Goal: Task Accomplishment & Management: Manage account settings

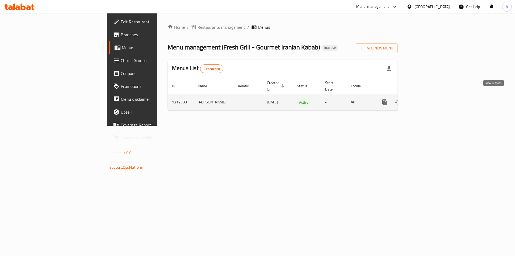
click at [426, 100] on icon "enhanced table" at bounding box center [423, 102] width 5 height 5
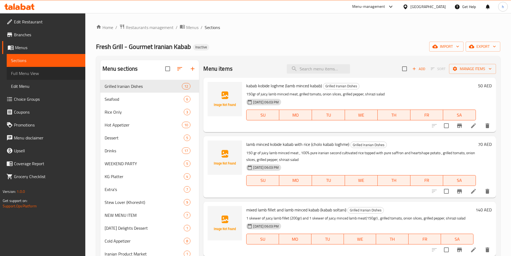
click at [55, 74] on span "Full Menu View" at bounding box center [46, 73] width 70 height 6
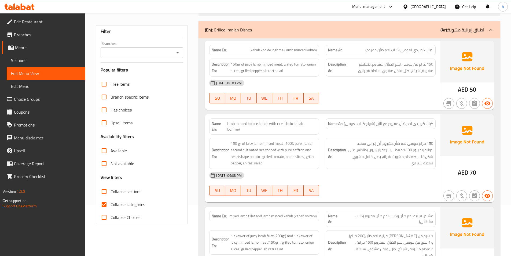
scroll to position [81, 0]
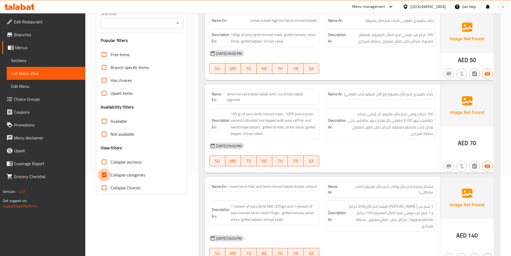
click at [105, 178] on input "Collapse categories" at bounding box center [104, 174] width 13 height 13
checkbox input "false"
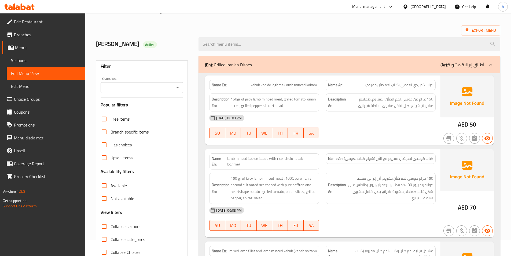
scroll to position [107, 0]
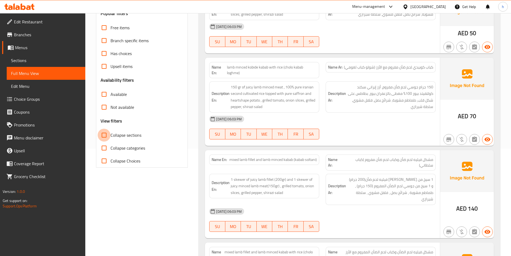
click at [104, 136] on input "Collapse sections" at bounding box center [104, 135] width 13 height 13
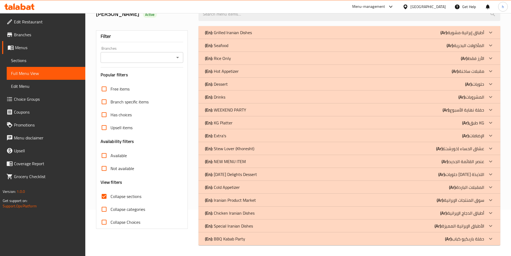
scroll to position [46, 0]
click at [247, 31] on p "(En): Grilled Iranian Dishes" at bounding box center [228, 32] width 47 height 6
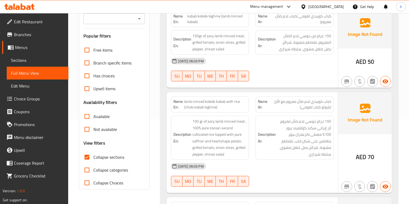
scroll to position [92, 0]
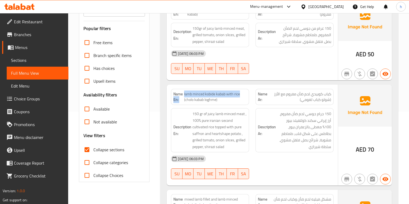
drag, startPoint x: 182, startPoint y: 93, endPoint x: 245, endPoint y: 90, distance: 62.6
click at [245, 90] on div "Name En: lamb minced kobide kabab with rice (cholo kabab loghme)" at bounding box center [210, 97] width 78 height 16
click at [239, 92] on span "lamb minced kobide kabab with rice (cholo kabab loghme)" at bounding box center [215, 97] width 63 height 11
click at [236, 94] on span "lamb minced kobide kabab with rice (cholo kabab loghme)" at bounding box center [215, 97] width 63 height 11
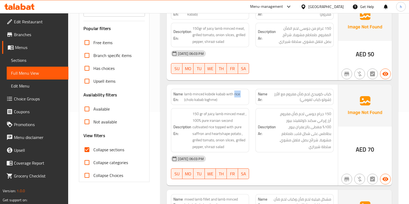
click at [236, 94] on span "lamb minced kobide kabab with rice (cholo kabab loghme)" at bounding box center [215, 97] width 63 height 11
click at [183, 93] on strong "Name En:" at bounding box center [178, 97] width 11 height 11
click at [185, 93] on span "lamb minced kobide kabab with rice (cholo kabab loghme)" at bounding box center [215, 97] width 63 height 11
click at [197, 92] on span "lamb minced kobide kabab with rice (cholo kabab loghme)" at bounding box center [215, 97] width 63 height 11
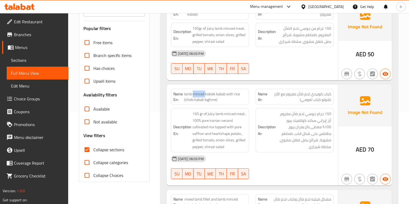
click at [197, 92] on span "lamb minced kobide kabab with rice (cholo kabab loghme)" at bounding box center [215, 97] width 63 height 11
click at [210, 93] on span "lamb minced kobide kabab with rice (cholo kabab loghme)" at bounding box center [215, 97] width 63 height 11
click at [218, 96] on span "lamb minced kobide kabab with rice (cholo kabab loghme)" at bounding box center [215, 97] width 63 height 11
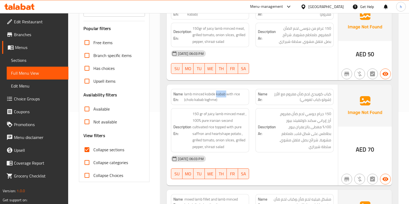
click at [228, 93] on span "lamb minced kobide kabab with rice (cholo kabab loghme)" at bounding box center [215, 97] width 63 height 11
click at [229, 93] on span "lamb minced kobide kabab with rice (cholo kabab loghme)" at bounding box center [215, 97] width 63 height 11
click at [171, 94] on div "Name En: lamb minced kobide kabab with rice (cholo kabab loghme)" at bounding box center [210, 97] width 78 height 16
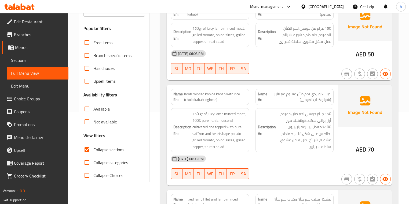
click at [188, 103] on span "lamb minced kobide kabab with rice (cholo kabab loghme)" at bounding box center [215, 97] width 63 height 11
click at [212, 101] on span "lamb minced kobide kabab with rice (cholo kabab loghme)" at bounding box center [215, 97] width 63 height 11
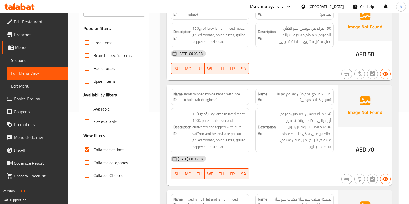
click at [206, 106] on div "Description En: 150 gr of juicy lamb minced meat , 100% pure iranian second cul…" at bounding box center [210, 130] width 85 height 51
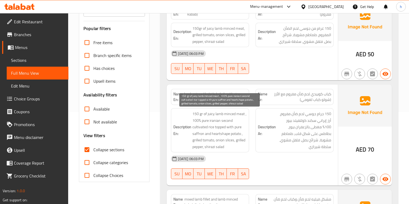
click at [195, 111] on span "150 gr of juicy lamb minced meat , 100% pure iranian second cultivated rice top…" at bounding box center [219, 130] width 54 height 39
drag, startPoint x: 191, startPoint y: 112, endPoint x: 202, endPoint y: 113, distance: 11.3
click at [202, 113] on h6 "Description En: 150 gr of juicy lamb minced meat , 100% pure iranian second cul…" at bounding box center [209, 130] width 73 height 39
drag, startPoint x: 210, startPoint y: 114, endPoint x: 227, endPoint y: 114, distance: 16.9
click at [227, 114] on span "150 gr of juicy lamb minced meat , 100% pure iranian second cultivated rice top…" at bounding box center [219, 130] width 54 height 39
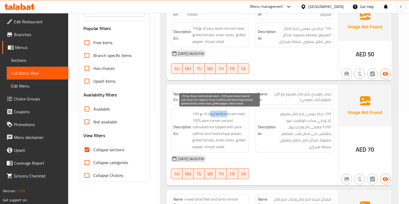
click at [227, 114] on span "150 gr of juicy lamb minced meat , 100% pure iranian second cultivated rice top…" at bounding box center [219, 130] width 54 height 39
click at [213, 114] on span "150 gr of juicy lamb minced meat , 100% pure iranian second cultivated rice top…" at bounding box center [219, 130] width 54 height 39
click at [218, 117] on span "150 gr of juicy lamb minced meat , 100% pure iranian second cultivated rice top…" at bounding box center [219, 130] width 54 height 39
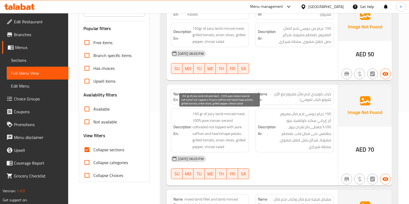
click at [234, 115] on span "150 gr of juicy lamb minced meat , 100% pure iranian second cultivated rice top…" at bounding box center [219, 130] width 54 height 39
click at [237, 114] on span "150 gr of juicy lamb minced meat , 100% pure iranian second cultivated rice top…" at bounding box center [219, 130] width 54 height 39
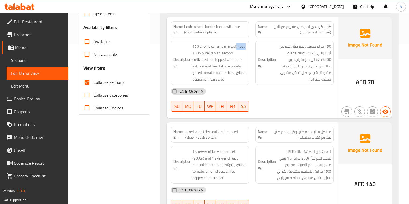
scroll to position [135, 0]
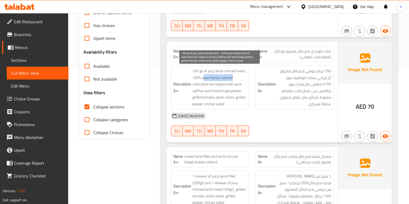
drag, startPoint x: 203, startPoint y: 78, endPoint x: 244, endPoint y: 78, distance: 41.6
click at [244, 78] on span "150 gr of juicy lamb minced meat , 100% pure iranian second cultivated rice top…" at bounding box center [219, 87] width 54 height 39
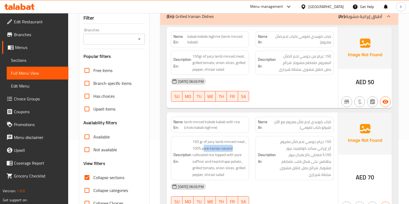
scroll to position [86, 0]
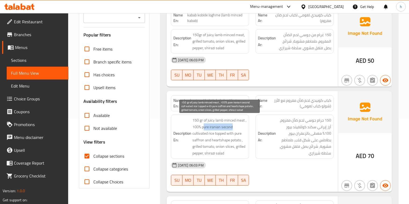
click at [206, 129] on span "150 gr of juicy lamb minced meat , 100% pure iranian second cultivated rice top…" at bounding box center [219, 136] width 54 height 39
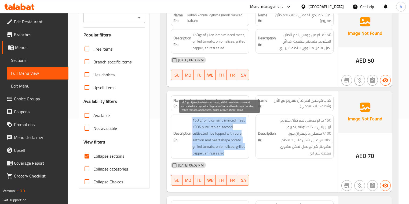
click at [206, 129] on span "150 gr of juicy lamb minced meat , 100% pure iranian second cultivated rice top…" at bounding box center [219, 136] width 54 height 39
click at [207, 129] on span "150 gr of juicy lamb minced meat , 100% pure iranian second cultivated rice top…" at bounding box center [219, 136] width 54 height 39
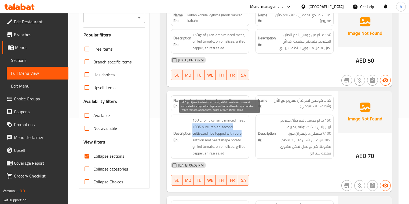
drag, startPoint x: 193, startPoint y: 128, endPoint x: 244, endPoint y: 132, distance: 50.6
click at [244, 132] on span "150 gr of juicy lamb minced meat , 100% pure iranian second cultivated rice top…" at bounding box center [219, 136] width 54 height 39
click at [210, 138] on span "150 gr of juicy lamb minced meat , 100% pure iranian second cultivated rice top…" at bounding box center [219, 136] width 54 height 39
drag, startPoint x: 214, startPoint y: 135, endPoint x: 236, endPoint y: 135, distance: 22.3
click at [236, 135] on span "150 gr of juicy lamb minced meat , 100% pure iranian second cultivated rice top…" at bounding box center [219, 136] width 54 height 39
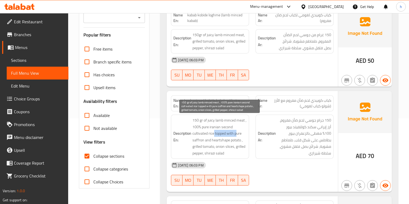
click at [233, 133] on span "150 gr of juicy lamb minced meat , 100% pure iranian second cultivated rice top…" at bounding box center [219, 136] width 54 height 39
drag, startPoint x: 233, startPoint y: 133, endPoint x: 198, endPoint y: 142, distance: 36.4
click at [198, 142] on span "150 gr of juicy lamb minced meat , 100% pure iranian second cultivated rice top…" at bounding box center [219, 136] width 54 height 39
drag, startPoint x: 211, startPoint y: 145, endPoint x: 231, endPoint y: 145, distance: 19.3
click at [231, 145] on span "150 gr of juicy lamb minced meat , 100% pure iranian second cultivated rice top…" at bounding box center [219, 136] width 54 height 39
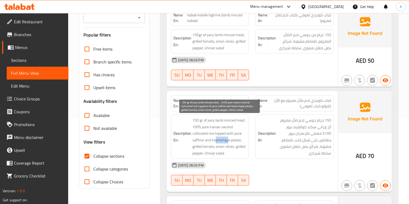
drag, startPoint x: 216, startPoint y: 139, endPoint x: 227, endPoint y: 141, distance: 11.7
click at [227, 141] on span "150 gr of juicy lamb minced meat , 100% pure iranian second cultivated rice top…" at bounding box center [219, 136] width 54 height 39
click at [222, 140] on span "150 gr of juicy lamb minced meat , 100% pure iranian second cultivated rice top…" at bounding box center [219, 136] width 54 height 39
click at [230, 138] on span "150 gr of juicy lamb minced meat , 100% pure iranian second cultivated rice top…" at bounding box center [219, 136] width 54 height 39
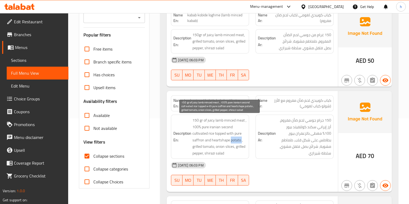
click at [230, 138] on span "150 gr of juicy lamb minced meat , 100% pure iranian second cultivated rice top…" at bounding box center [219, 136] width 54 height 39
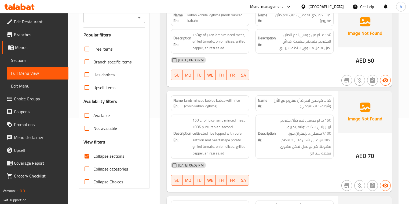
click at [191, 145] on h6 "Description En: 150 gr of juicy lamb minced meat , 100% pure iranian second cul…" at bounding box center [209, 136] width 73 height 39
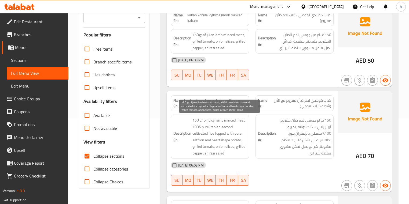
click at [209, 146] on span "150 gr of juicy lamb minced meat , 100% pure iranian second cultivated rice top…" at bounding box center [219, 136] width 54 height 39
drag, startPoint x: 222, startPoint y: 145, endPoint x: 236, endPoint y: 149, distance: 14.3
click at [236, 149] on span "150 gr of juicy lamb minced meat , 100% pure iranian second cultivated rice top…" at bounding box center [219, 136] width 54 height 39
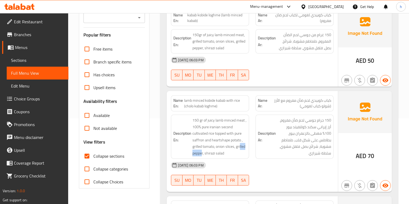
drag, startPoint x: 240, startPoint y: 147, endPoint x: 202, endPoint y: 157, distance: 39.4
click at [202, 157] on div "Description En: 150 gr of juicy lamb minced meat , 100% pure iranian second cul…" at bounding box center [210, 137] width 78 height 44
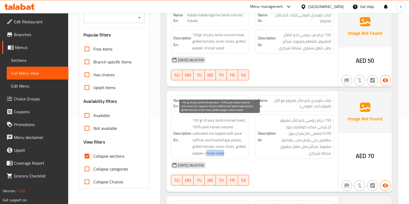
drag, startPoint x: 207, startPoint y: 153, endPoint x: 226, endPoint y: 155, distance: 19.2
click at [226, 155] on span "150 gr of juicy lamb minced meat , 100% pure iranian second cultivated rice top…" at bounding box center [219, 136] width 54 height 39
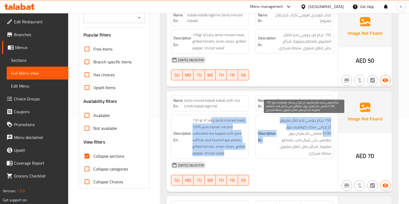
drag, startPoint x: 211, startPoint y: 121, endPoint x: 277, endPoint y: 127, distance: 66.0
click at [277, 127] on div "Description En: 150 gr of juicy lamb minced meat , 100% pure iranian second cul…" at bounding box center [252, 137] width 169 height 51
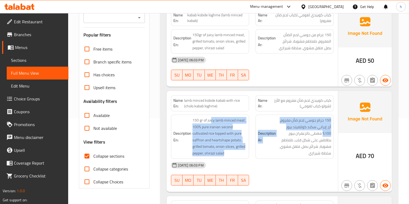
click at [199, 152] on span "150 gr of juicy lamb minced meat , 100% pure iranian second cultivated rice top…" at bounding box center [219, 136] width 54 height 39
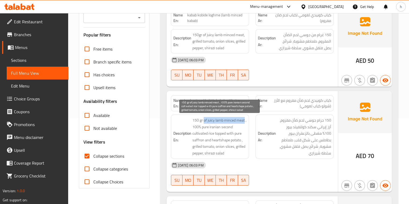
drag, startPoint x: 204, startPoint y: 119, endPoint x: 245, endPoint y: 118, distance: 40.3
click at [245, 118] on span "150 gr of juicy lamb minced meat , 100% pure iranian second cultivated rice top…" at bounding box center [219, 136] width 54 height 39
drag, startPoint x: 203, startPoint y: 127, endPoint x: 208, endPoint y: 133, distance: 7.8
click at [208, 133] on span "150 gr of juicy lamb minced meat , 100% pure iranian second cultivated rice top…" at bounding box center [219, 136] width 54 height 39
drag, startPoint x: 220, startPoint y: 133, endPoint x: 200, endPoint y: 143, distance: 22.3
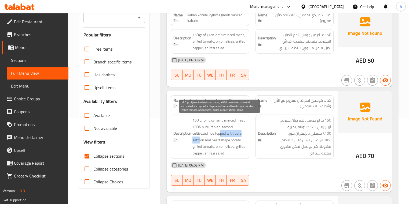
click at [200, 143] on span "150 gr of juicy lamb minced meat , 100% pure iranian second cultivated rice top…" at bounding box center [219, 136] width 54 height 39
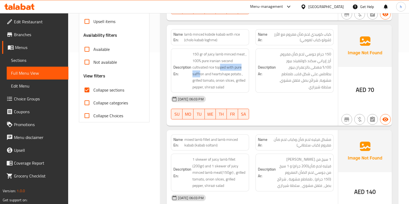
scroll to position [172, 0]
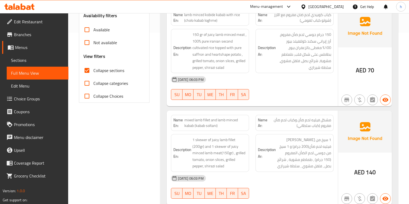
click at [188, 120] on span "mixed lamb fillet and lamb minced kabab (kabab soltani)" at bounding box center [215, 123] width 62 height 11
drag, startPoint x: 208, startPoint y: 119, endPoint x: 191, endPoint y: 118, distance: 17.5
click at [191, 118] on span "mixed lamb fillet and lamb minced kabab (kabab soltani)" at bounding box center [215, 123] width 62 height 11
drag, startPoint x: 213, startPoint y: 122, endPoint x: 194, endPoint y: 129, distance: 20.4
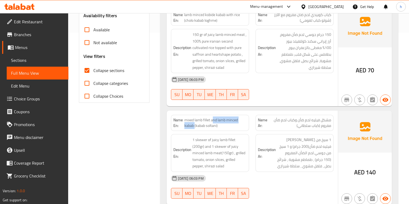
click at [194, 129] on span "mixed lamb fillet and lamb minced kabab (kabab soltani)" at bounding box center [215, 123] width 62 height 11
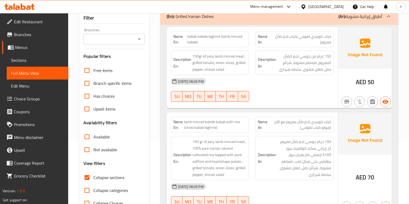
scroll to position [579, 0]
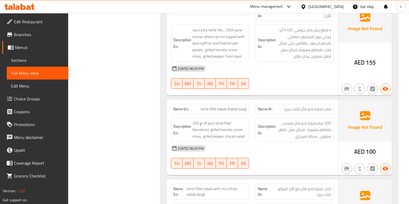
click at [217, 107] on span "lamb fillet kabab (kabab barg)" at bounding box center [224, 110] width 46 height 6
copy span "lamb fillet kabab (kabab barg)"
click at [232, 107] on span "lamb fillet kabab (kabab barg)" at bounding box center [224, 110] width 46 height 6
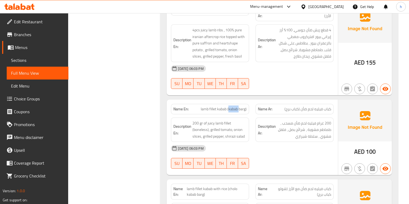
click at [232, 107] on span "lamb fillet kabab (kabab barg)" at bounding box center [224, 110] width 46 height 6
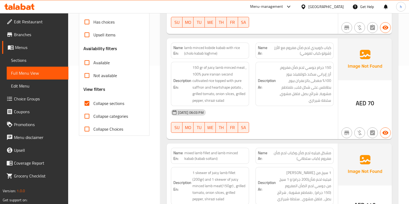
scroll to position [93, 0]
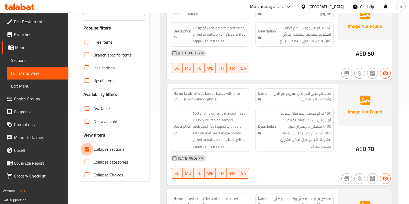
click at [86, 147] on input "Collapse sections" at bounding box center [87, 149] width 13 height 13
checkbox input "false"
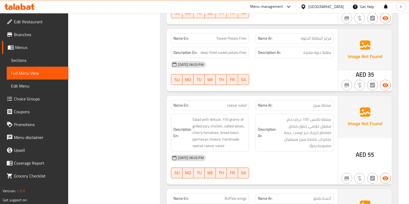
scroll to position [18, 0]
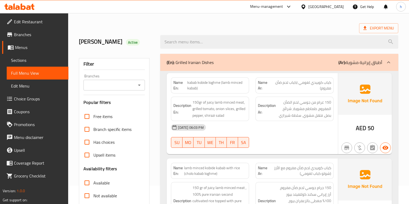
click at [195, 82] on span "kabab kobide loghme (lamb minced kabab)" at bounding box center [217, 85] width 60 height 11
copy span "kabab kobide loghme (lamb minced kabab)"
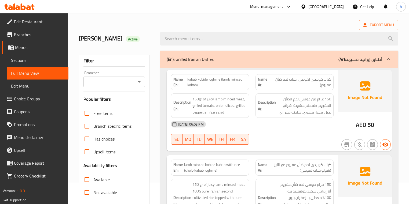
scroll to position [889, 0]
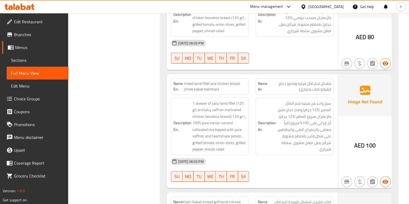
click at [234, 81] on span "mixed lamb fillet and chicken breast (cholo kabab bakhtiari)" at bounding box center [215, 86] width 63 height 11
click at [235, 81] on span "mixed lamb fillet and chicken breast (cholo kabab bakhtiari)" at bounding box center [215, 86] width 63 height 11
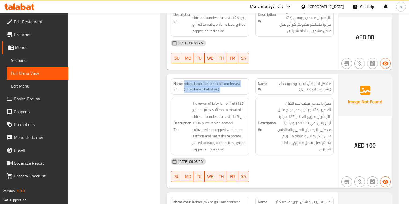
click at [235, 81] on span "mixed lamb fillet and chicken breast (cholo kabab bakhtiari)" at bounding box center [215, 86] width 63 height 11
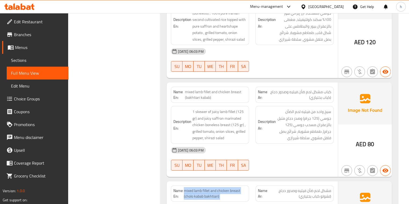
scroll to position [868, 0]
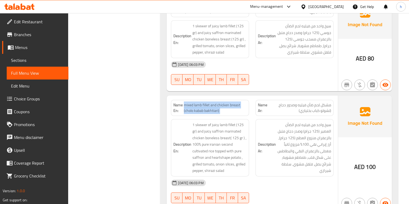
click at [195, 103] on span "mixed lamb fillet and chicken breast (cholo kabab bakhtiari)" at bounding box center [215, 108] width 63 height 11
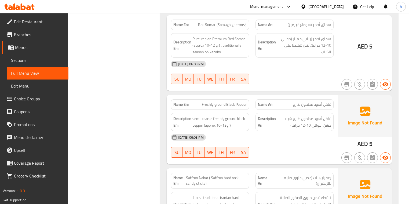
scroll to position [7891, 0]
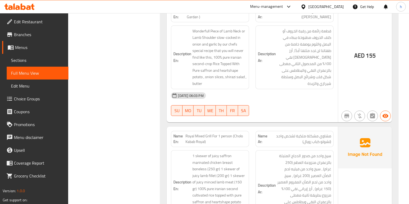
click at [238, 134] on span "Royal Mixed Grill For 1 person (Cholo Kabab Royal)" at bounding box center [215, 139] width 61 height 11
copy span "Royal Mixed Grill For 1 person (Cholo Kabab Royal)"
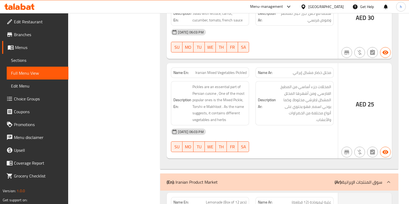
scroll to position [889, 0]
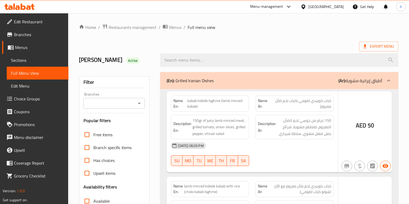
click at [32, 61] on div at bounding box center [204, 102] width 409 height 204
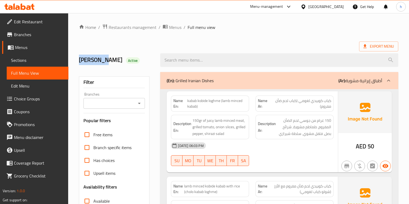
click at [32, 61] on span "Sections" at bounding box center [37, 60] width 53 height 6
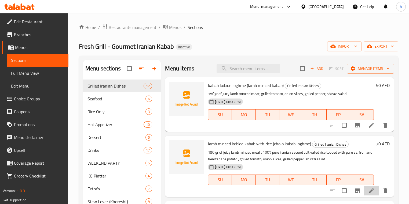
click at [365, 192] on li at bounding box center [371, 191] width 15 height 10
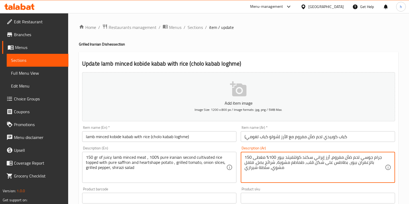
click at [354, 157] on textarea "150 جرام جوسي لحم ضأن مفروم، أرز إيراني سكند كولتفيتد بيور 100% مغطى بالزعفران …" at bounding box center [314, 167] width 140 height 25
click at [345, 158] on textarea "150 جرام جوسي ضأن مفروم، أرز إيراني سكند كولتفيتد بيور 100% مغطى بالزعفران بيور…" at bounding box center [314, 167] width 140 height 25
click at [341, 156] on textarea "150 جرام جوسي ضأن مفروم، أرز إيراني سكند كولتفيتد بيور 100% مغطى بالزعفران بيور…" at bounding box center [314, 167] width 140 height 25
type textarea "150 جرام جوسي ضأن لحم مفروم، أرز إيراني سكند كولتفيتد بيور 100% مغطى بالزعفران …"
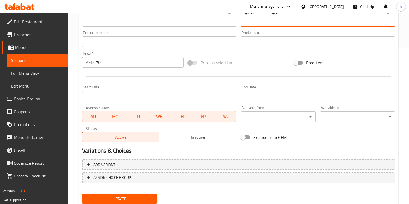
scroll to position [174, 0]
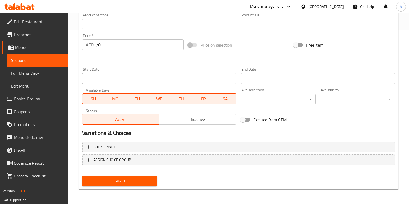
click at [154, 187] on div "Update" at bounding box center [119, 181] width 79 height 14
click at [152, 183] on span "Update" at bounding box center [119, 181] width 66 height 7
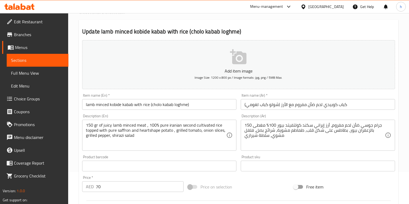
scroll to position [0, 0]
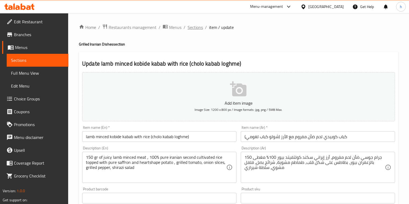
click at [198, 26] on span "Sections" at bounding box center [195, 27] width 15 height 6
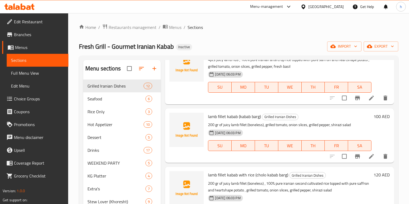
scroll to position [362, 0]
click at [369, 155] on icon at bounding box center [371, 156] width 5 height 5
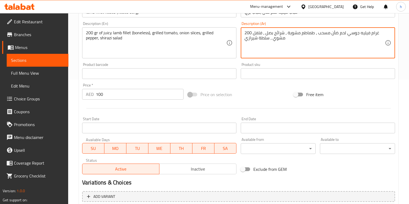
scroll to position [174, 0]
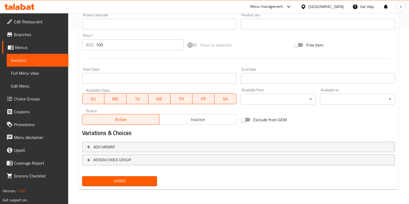
type textarea "200 غرام فيليه جوسي لحم ضأن مسحب ، طماطم مشوية ، شرائح بصل ، فلفل مشوي ، سلطة ش…"
click at [131, 181] on span "Update" at bounding box center [119, 181] width 66 height 7
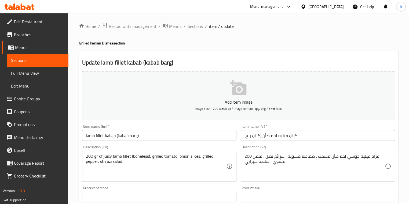
scroll to position [0, 0]
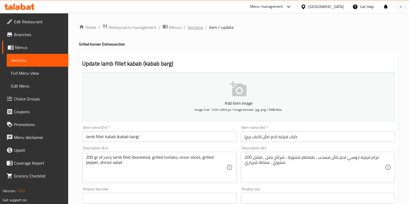
click at [199, 29] on span "Sections" at bounding box center [195, 27] width 15 height 6
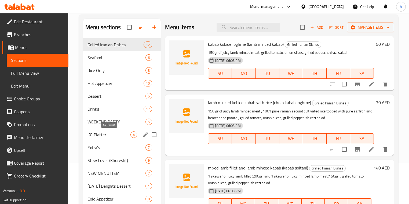
scroll to position [64, 0]
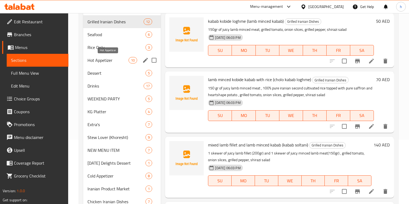
click at [123, 60] on span "Hot Appetizer" at bounding box center [107, 60] width 41 height 6
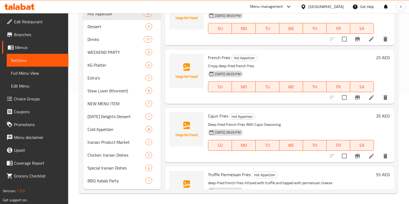
scroll to position [156, 0]
click at [371, 99] on icon at bounding box center [371, 98] width 6 height 6
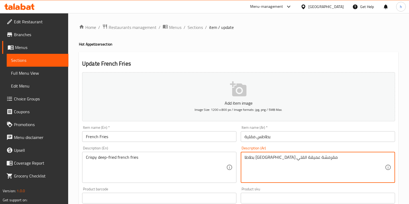
click at [265, 158] on textarea "بطاطا [GEOGRAPHIC_DATA] مقرمشة عميقة القلي" at bounding box center [314, 167] width 140 height 25
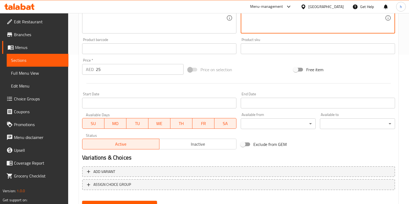
scroll to position [174, 0]
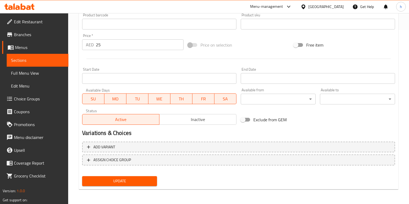
type textarea "بطاطا [GEOGRAPHIC_DATA] مقرمشة القلي"
click at [139, 181] on span "Update" at bounding box center [119, 181] width 66 height 7
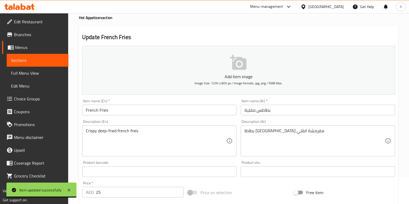
scroll to position [0, 0]
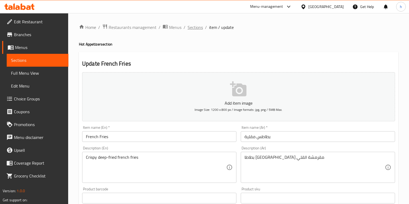
click at [200, 26] on span "Sections" at bounding box center [195, 27] width 15 height 6
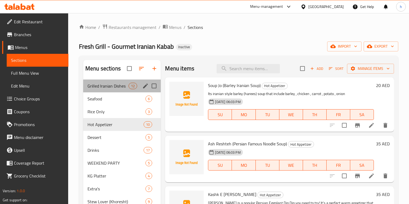
click at [120, 90] on div "Grilled Iranian Dishes 12" at bounding box center [122, 86] width 78 height 13
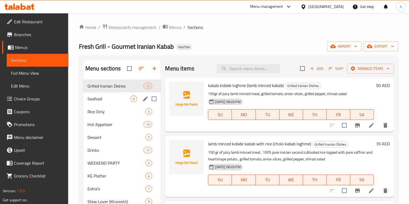
click at [125, 95] on div "Seafood 6" at bounding box center [122, 99] width 78 height 13
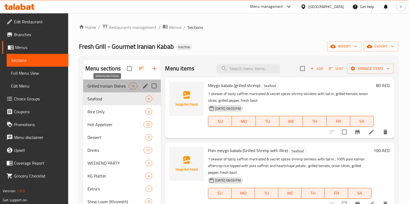
click at [128, 84] on span "Grilled Iranian Dishes" at bounding box center [107, 86] width 41 height 6
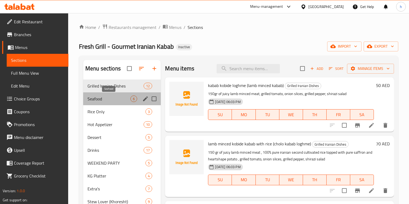
click at [130, 102] on span "Seafood" at bounding box center [108, 99] width 43 height 6
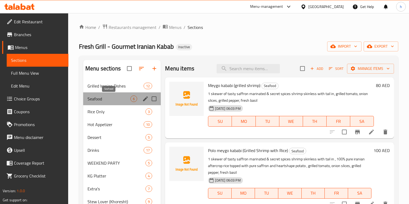
click at [130, 96] on span "Seafood" at bounding box center [108, 99] width 43 height 6
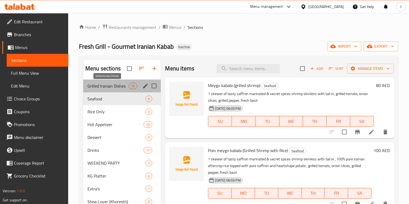
click at [124, 83] on span "Grilled Iranian Dishes" at bounding box center [107, 86] width 41 height 6
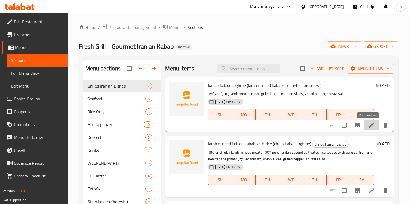
click at [369, 126] on icon at bounding box center [371, 125] width 5 height 5
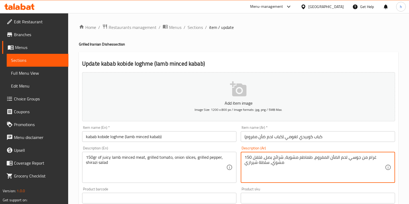
click at [357, 157] on textarea "150 غرام من جوسي لحم الضأن المفروم، طماطم مشوية، شرائح بصل، فلفل مشوي، سلطة شير…" at bounding box center [314, 167] width 140 height 25
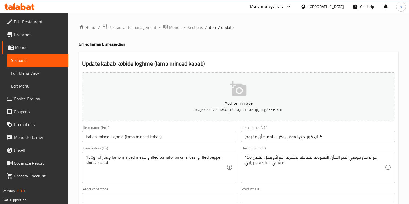
click at [354, 160] on textarea "150 غرام من جوسي لحم الضأن المفروم، طماطم مشوية، شرائح بصل، فلفل مشوي، سلطة شير…" at bounding box center [314, 167] width 140 height 25
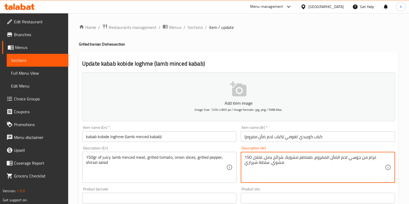
click at [354, 160] on textarea "150 غرام من جوسي لحم الضأن المفروم، طماطم مشوية، شرائح بصل، فلفل مشوي، سلطة شير…" at bounding box center [314, 167] width 140 height 25
paste textarea "لعصير"
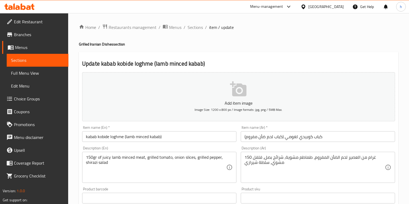
click at [356, 157] on textarea "150 غرام من العصير لحم الضأن المفروم، طماطم مشوية، شرائح بصل، فلفل مشوي، سلطة ش…" at bounding box center [314, 167] width 140 height 25
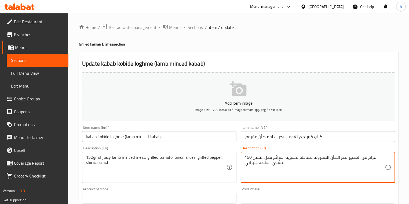
click at [356, 157] on textarea "150 غرام من العصير لحم الضأن المفروم، طماطم مشوية، شرائح بصل، فلفل مشوي، سلطة ش…" at bounding box center [314, 167] width 140 height 25
type textarea "150 غرام من جوسي لحم الضأن المفروم، طماطم مشوية، شرائح بصل، فلفل مشوي، سلطة شير…"
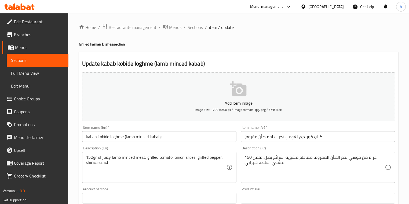
click at [239, 187] on div "Product sku Product sku" at bounding box center [318, 195] width 159 height 21
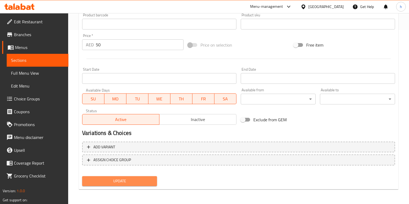
click at [151, 178] on span "Update" at bounding box center [119, 181] width 66 height 7
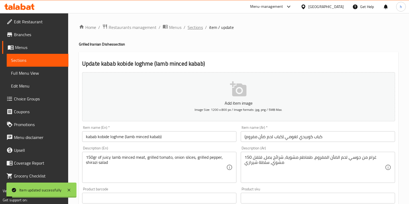
click at [201, 27] on span "Sections" at bounding box center [195, 27] width 15 height 6
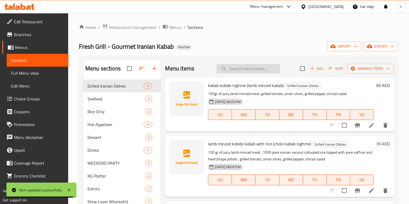
click at [259, 69] on input "search" at bounding box center [248, 68] width 63 height 9
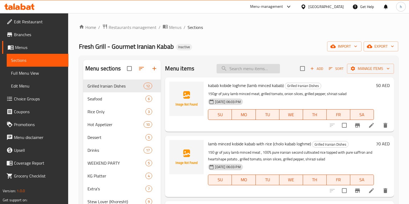
paste input "mixed lamb fillet and chicken breast (cholo kabab bakhtiari)"
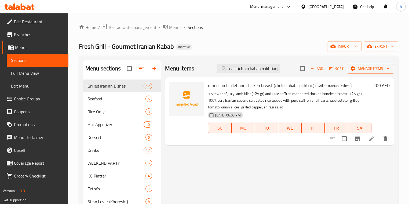
type input "mixed lamb fillet and chicken breast (cholo kabab bakhtiari)"
click at [374, 138] on icon at bounding box center [371, 139] width 6 height 6
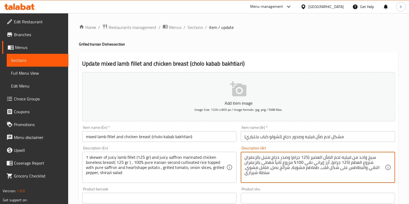
click at [317, 158] on textarea "سيخ واحد من فيليه لحم الضأن العصير (125 جرام) وصدر دجاج متبل بالزعفران منزوع ال…" at bounding box center [314, 167] width 140 height 25
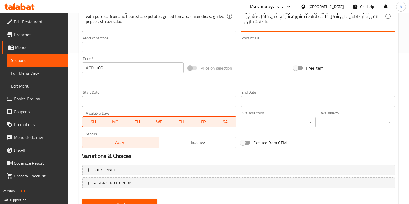
scroll to position [174, 0]
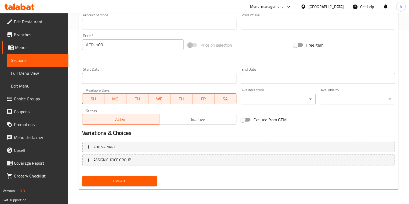
type textarea "سيخ واحد من فيليه لحم الضأن جوسي (125 جرام) وصدر دجاج متبل بالزعفران منزوع العظ…"
click at [135, 176] on div "Update" at bounding box center [119, 181] width 79 height 14
click at [140, 177] on button "Update" at bounding box center [119, 182] width 75 height 10
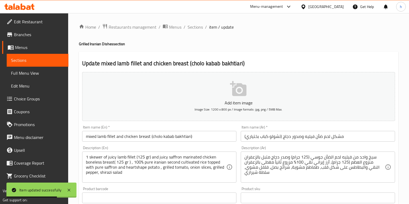
scroll to position [0, 0]
click at [198, 29] on span "Sections" at bounding box center [195, 27] width 15 height 6
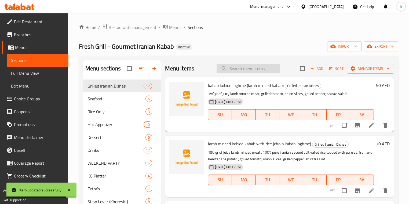
click at [249, 68] on input "search" at bounding box center [248, 68] width 63 height 9
paste input "Royal Mixed Grill For 1 person (Cholo Kabab Royal)"
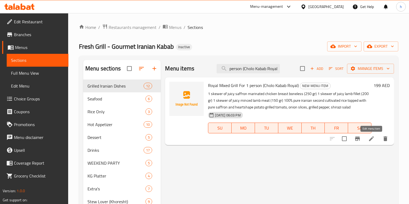
type input "Royal Mixed Grill For 1 person (Cholo Kabab Royal)"
click at [368, 142] on icon at bounding box center [371, 139] width 6 height 6
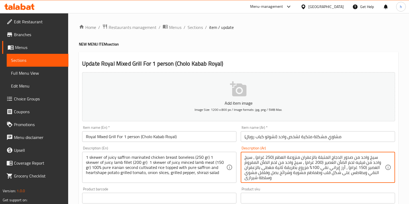
click at [330, 163] on textarea "سيخ واحد من صدور الدجاج المتبلة بالزعفران منزوعة العظم (250 غرام) ، سيخ واحد من…" at bounding box center [314, 167] width 140 height 25
click at [375, 167] on textarea "سيخ واحد من صدور الدجاج المتبلة بالزعفران منزوعة العظم (250 غرام) ، سيخ واحد من…" at bounding box center [314, 167] width 140 height 25
type textarea "سيخ واحد من صدور الدجاج المتبلة بالزعفران منزوعة العظم (250 غرام) ، سيخ واحد من…"
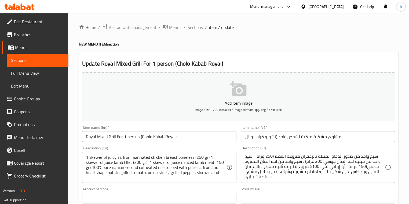
click at [332, 185] on div "Description (Ar) سيخ واحد من صدور الدجاج المتبلة بالزعفران منزوعة العظم (250 غر…" at bounding box center [318, 164] width 159 height 41
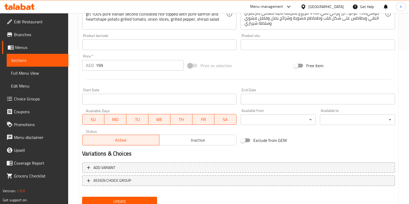
scroll to position [174, 0]
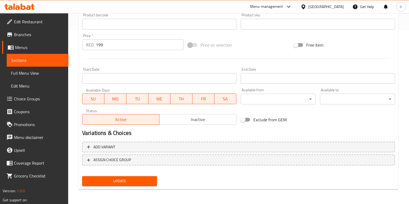
click at [133, 181] on span "Update" at bounding box center [119, 181] width 66 height 7
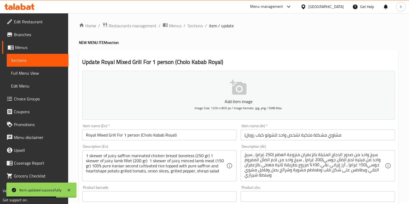
scroll to position [0, 0]
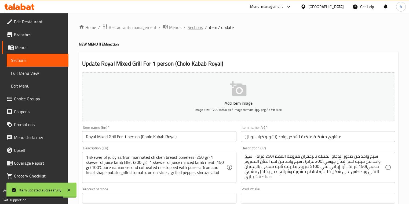
click at [189, 28] on span "Sections" at bounding box center [195, 27] width 15 height 6
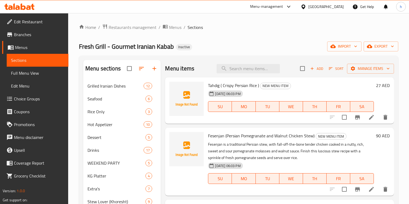
click at [290, 41] on div "Home / Restaurants management / Menus / Sections Fresh Grill - Gourmet Iranian …" at bounding box center [238, 164] width 319 height 281
click at [212, 36] on div "Home / Restaurants management / Menus / Sections Fresh Grill - Gourmet Iranian …" at bounding box center [238, 164] width 319 height 281
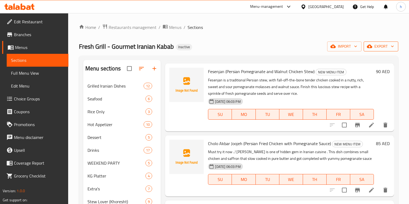
click at [377, 49] on span "export" at bounding box center [381, 46] width 26 height 7
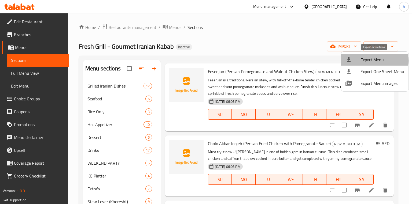
click at [372, 61] on span "Export Menu" at bounding box center [383, 60] width 44 height 6
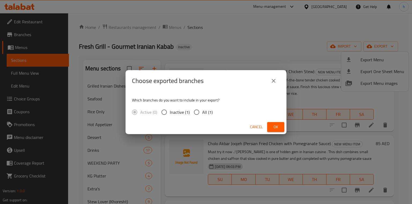
click at [201, 107] on input "All (1)" at bounding box center [196, 112] width 11 height 11
radio input "true"
click at [272, 127] on span "Ok" at bounding box center [276, 127] width 9 height 7
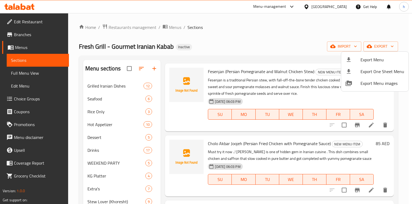
drag, startPoint x: 233, startPoint y: 31, endPoint x: 221, endPoint y: 31, distance: 12.9
click at [233, 31] on div at bounding box center [206, 102] width 412 height 204
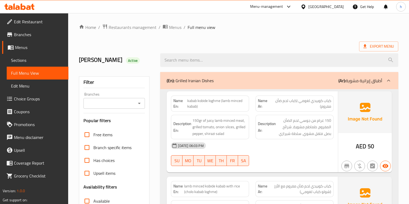
click at [275, 50] on div at bounding box center [279, 60] width 244 height 20
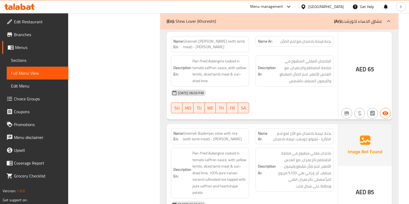
scroll to position [7050, 0]
